Goal: Find contact information

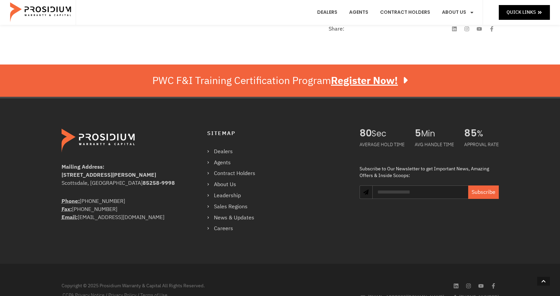
scroll to position [336, 0]
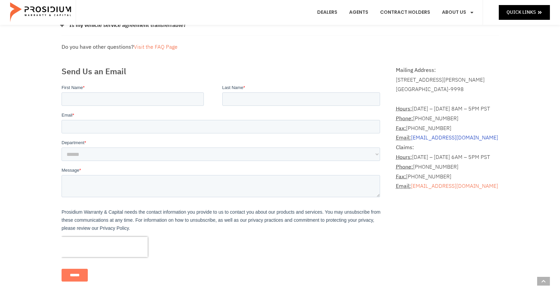
scroll to position [135, 0]
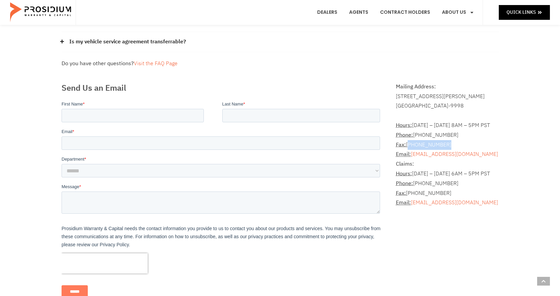
drag, startPoint x: 446, startPoint y: 143, endPoint x: 410, endPoint y: 142, distance: 35.7
click at [410, 142] on address "Hours: [DATE] – [DATE] 8AM – 5PM PST Phone: [PHONE_NUMBER] Fax: [PHONE_NUMBER] …" at bounding box center [447, 159] width 103 height 97
copy address "360) 848-7923"
